Goal: Communication & Community: Answer question/provide support

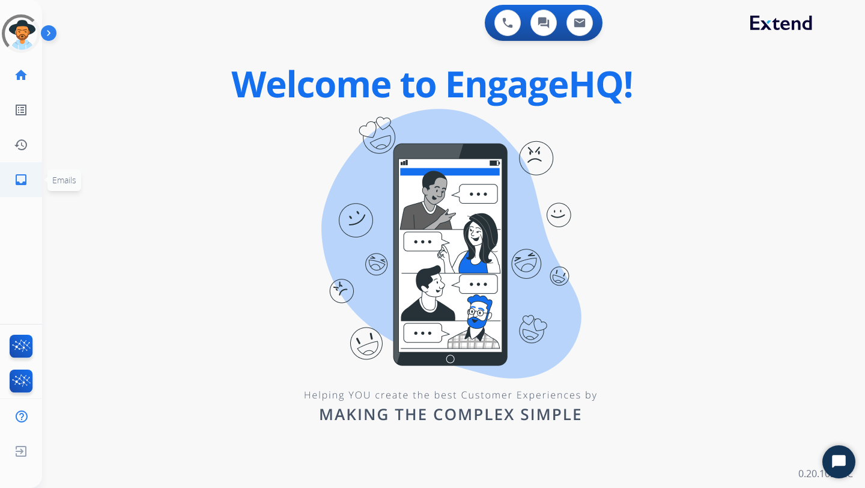
click at [26, 167] on link "inbox Emails" at bounding box center [21, 180] width 34 height 34
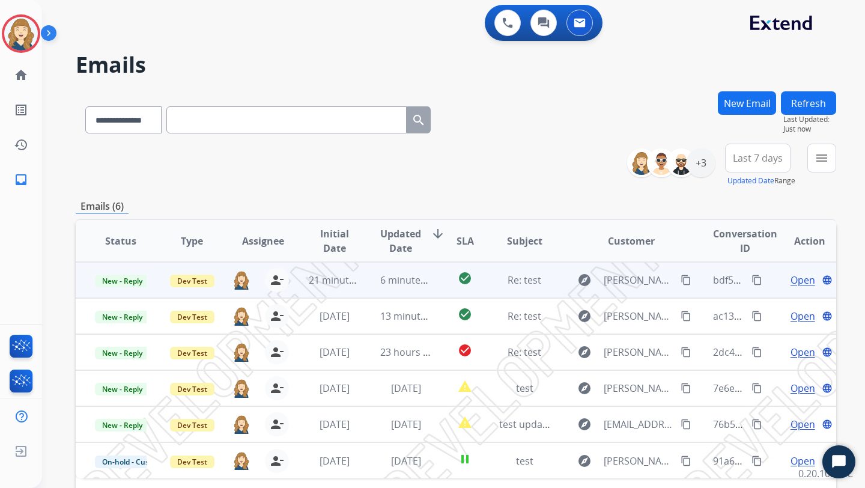
click at [790, 284] on span "Open" at bounding box center [802, 280] width 25 height 14
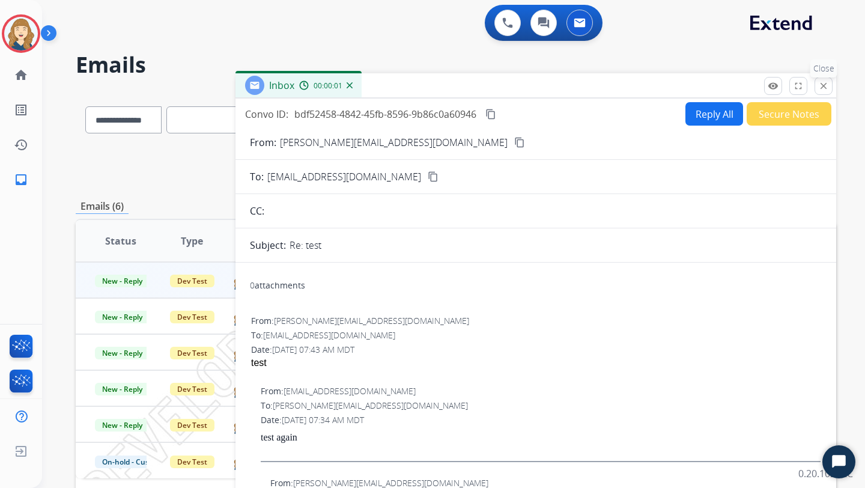
click at [825, 88] on mat-icon "close" at bounding box center [823, 85] width 11 height 11
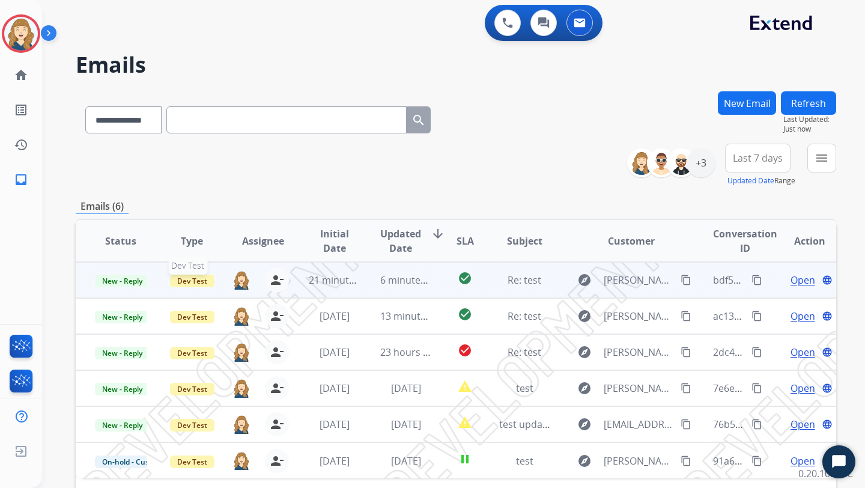
click at [181, 285] on span "Dev Test" at bounding box center [192, 280] width 44 height 13
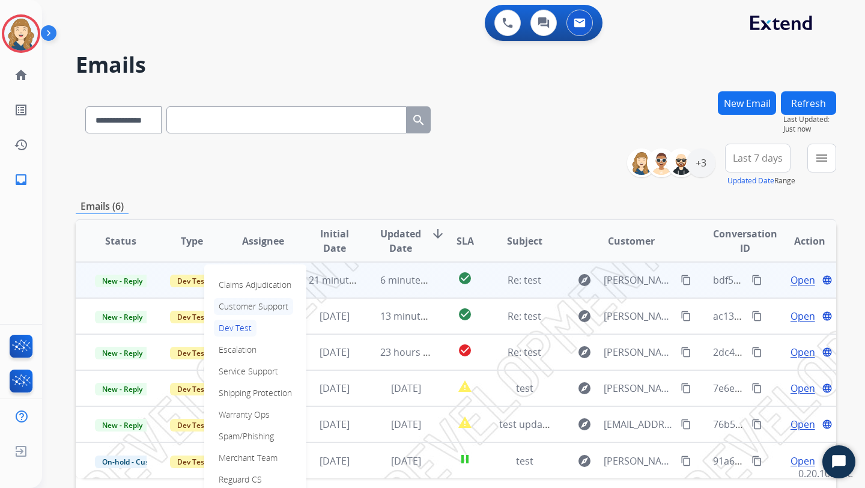
click at [235, 313] on p "Customer Support" at bounding box center [253, 306] width 79 height 17
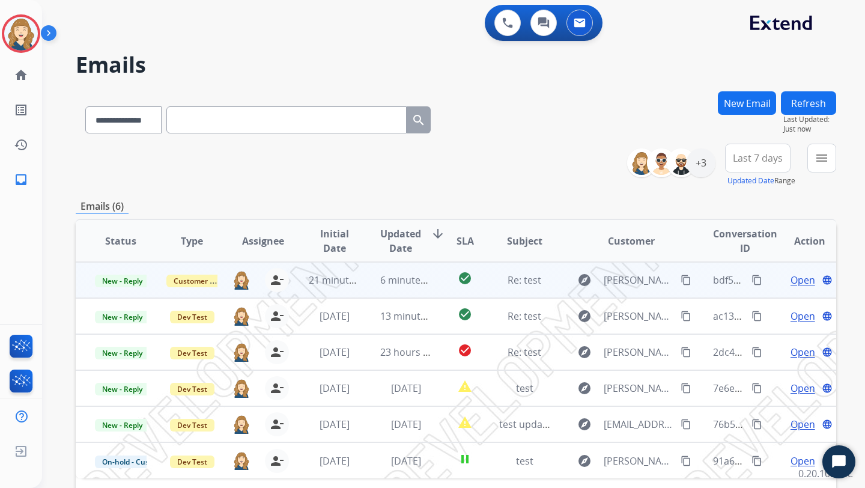
click at [472, 200] on div "Emails (6)" at bounding box center [456, 206] width 760 height 15
click at [796, 100] on button "Refresh" at bounding box center [808, 102] width 55 height 23
click at [194, 279] on span "Customer Support" at bounding box center [205, 280] width 78 height 13
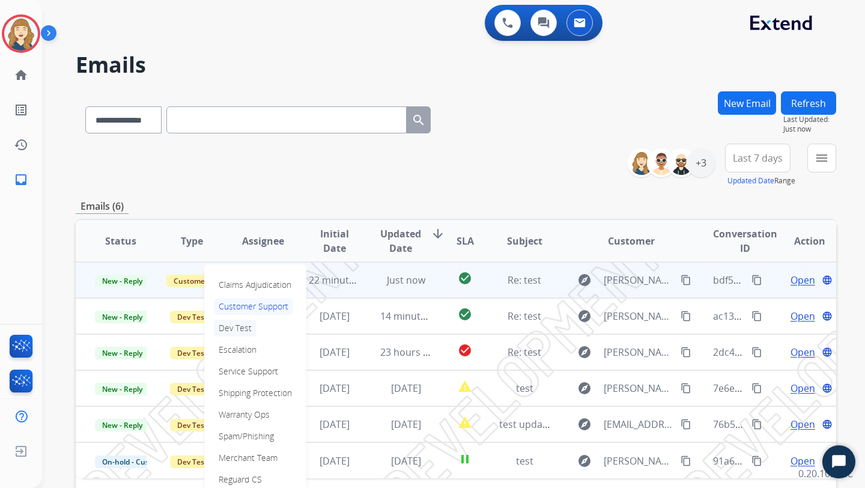
click at [249, 333] on p "Dev Test" at bounding box center [235, 328] width 43 height 17
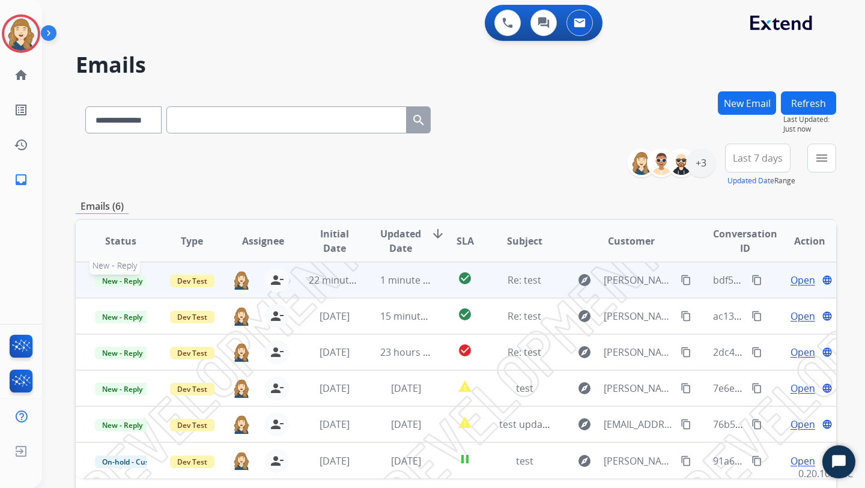
click at [136, 280] on span "New - Reply" at bounding box center [122, 280] width 55 height 13
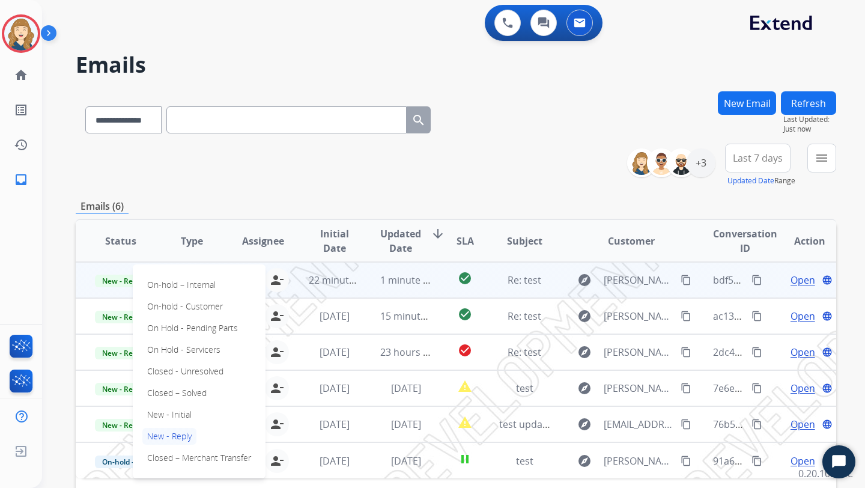
click at [201, 413] on div "On-hold – Internal On-hold - Customer On Hold - Pending Parts On Hold - Service…" at bounding box center [199, 371] width 133 height 214
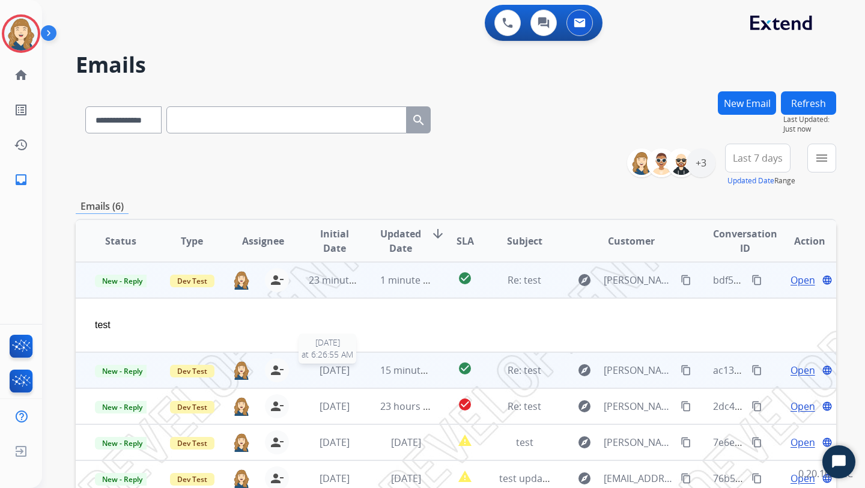
click at [314, 376] on div "[DATE]" at bounding box center [335, 370] width 52 height 14
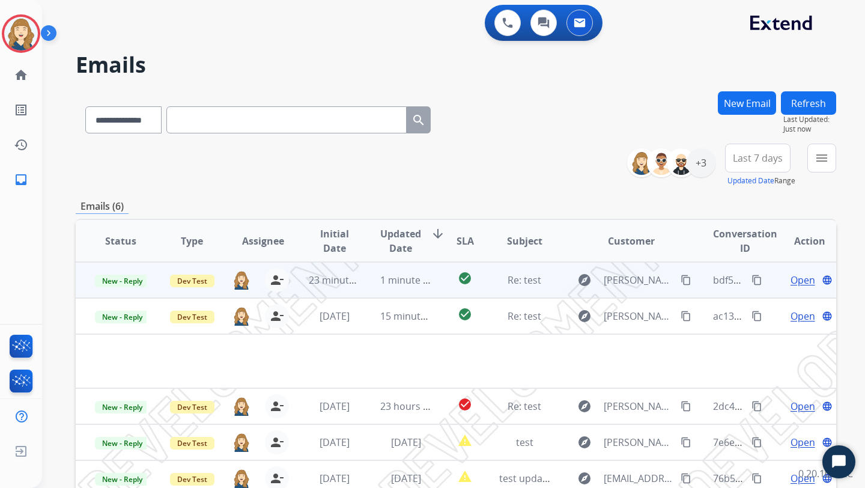
click at [810, 101] on button "Refresh" at bounding box center [808, 102] width 55 height 23
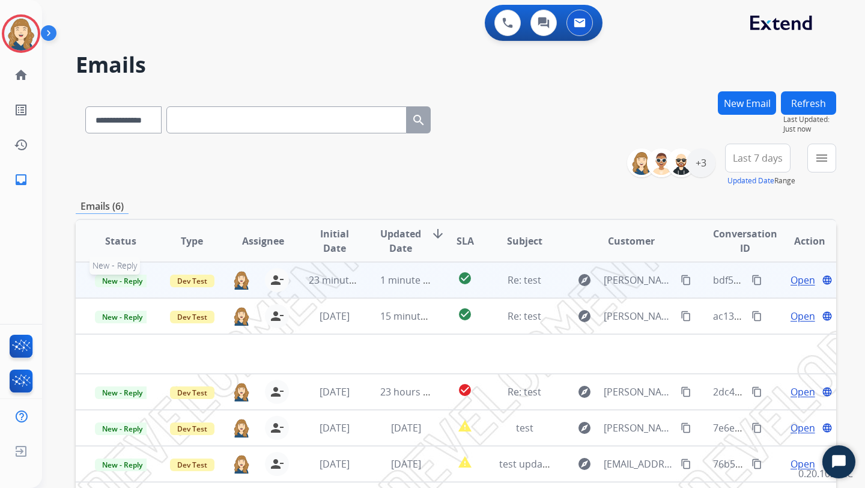
click at [117, 281] on span "New - Reply" at bounding box center [122, 280] width 55 height 13
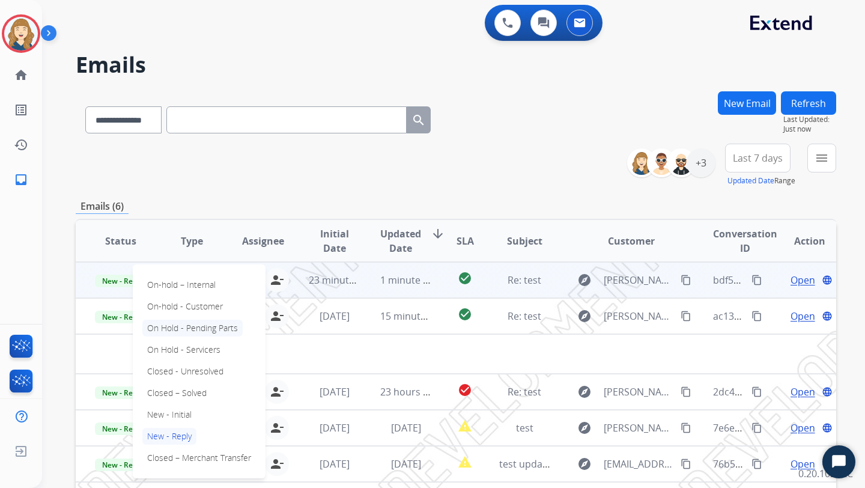
click at [154, 334] on p "On Hold - Pending Parts" at bounding box center [192, 328] width 100 height 17
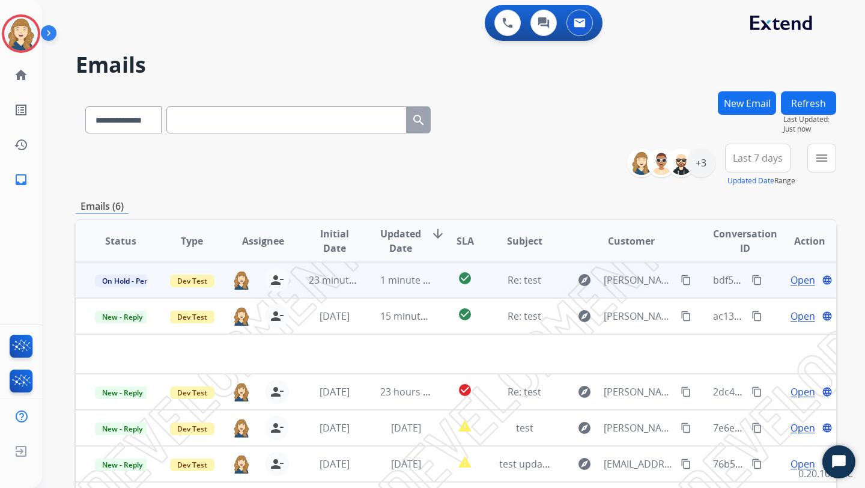
click at [806, 103] on button "Refresh" at bounding box center [808, 102] width 55 height 23
click at [790, 277] on span "Open" at bounding box center [802, 280] width 25 height 14
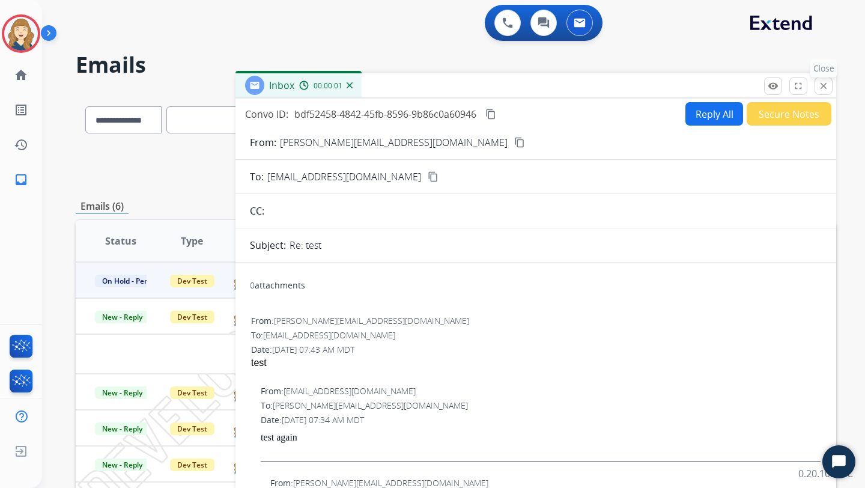
click at [820, 74] on p "Close" at bounding box center [823, 68] width 27 height 18
